Goal: Task Accomplishment & Management: Manage account settings

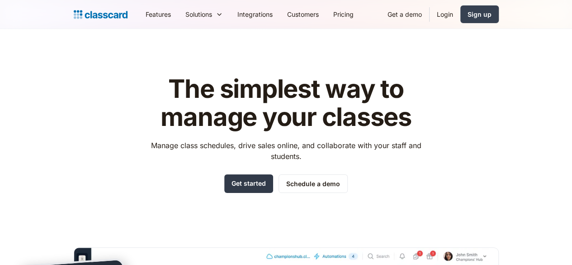
click at [256, 186] on link "Get started" at bounding box center [248, 183] width 49 height 19
click at [460, 14] on link "Login" at bounding box center [445, 14] width 31 height 20
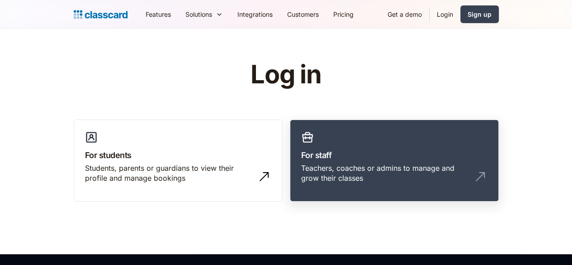
click at [374, 180] on div "Teachers, coaches or admins to manage and grow their classes" at bounding box center [394, 177] width 186 height 28
